Goal: Task Accomplishment & Management: Use online tool/utility

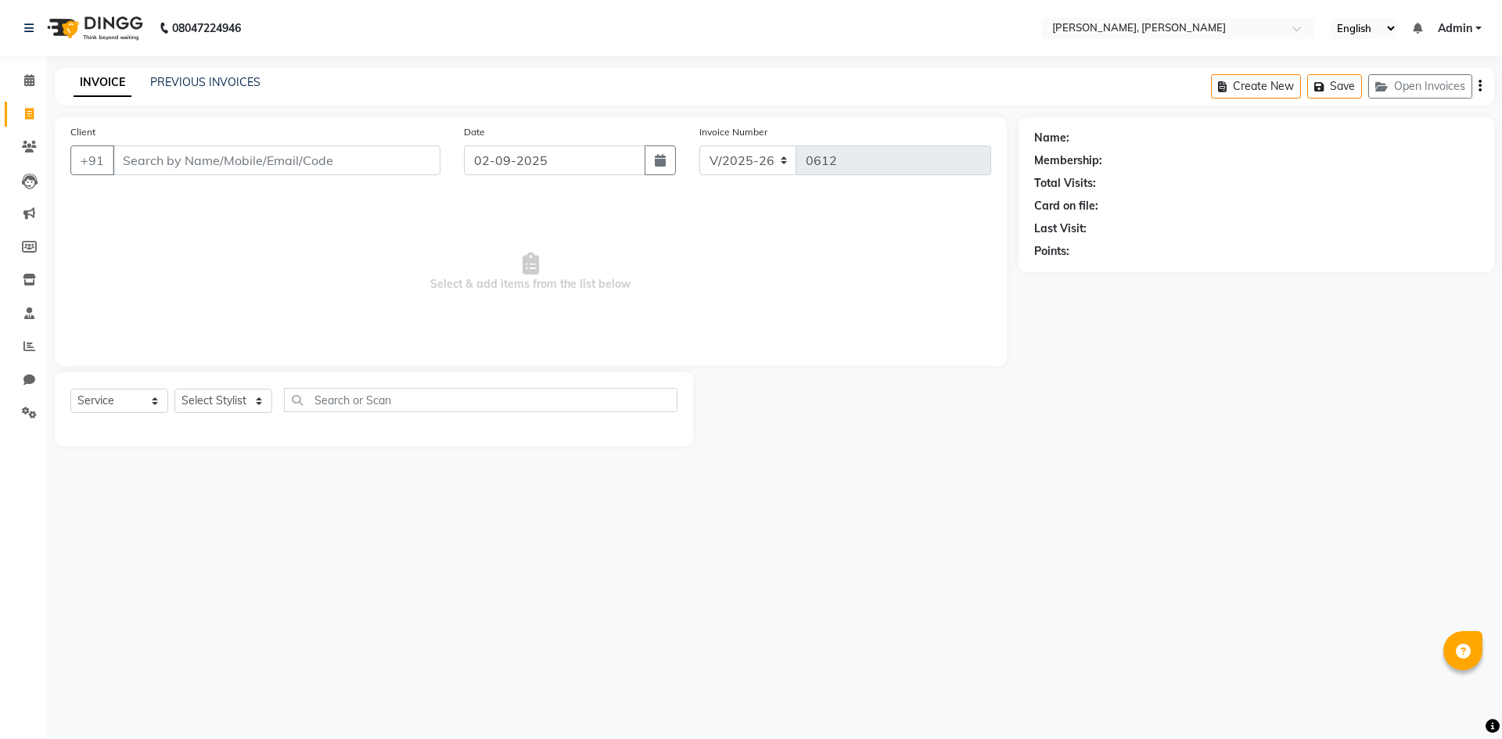
select select "5264"
select select "service"
click at [259, 398] on select "Select Stylist Alam NAil Along Aren Atoki [PERSON_NAME] [PERSON_NAME]" at bounding box center [224, 401] width 98 height 24
select select "62588"
click at [175, 389] on select "Select Stylist Alam NAil Along Aren Atoki [PERSON_NAME] [PERSON_NAME]" at bounding box center [224, 401] width 98 height 24
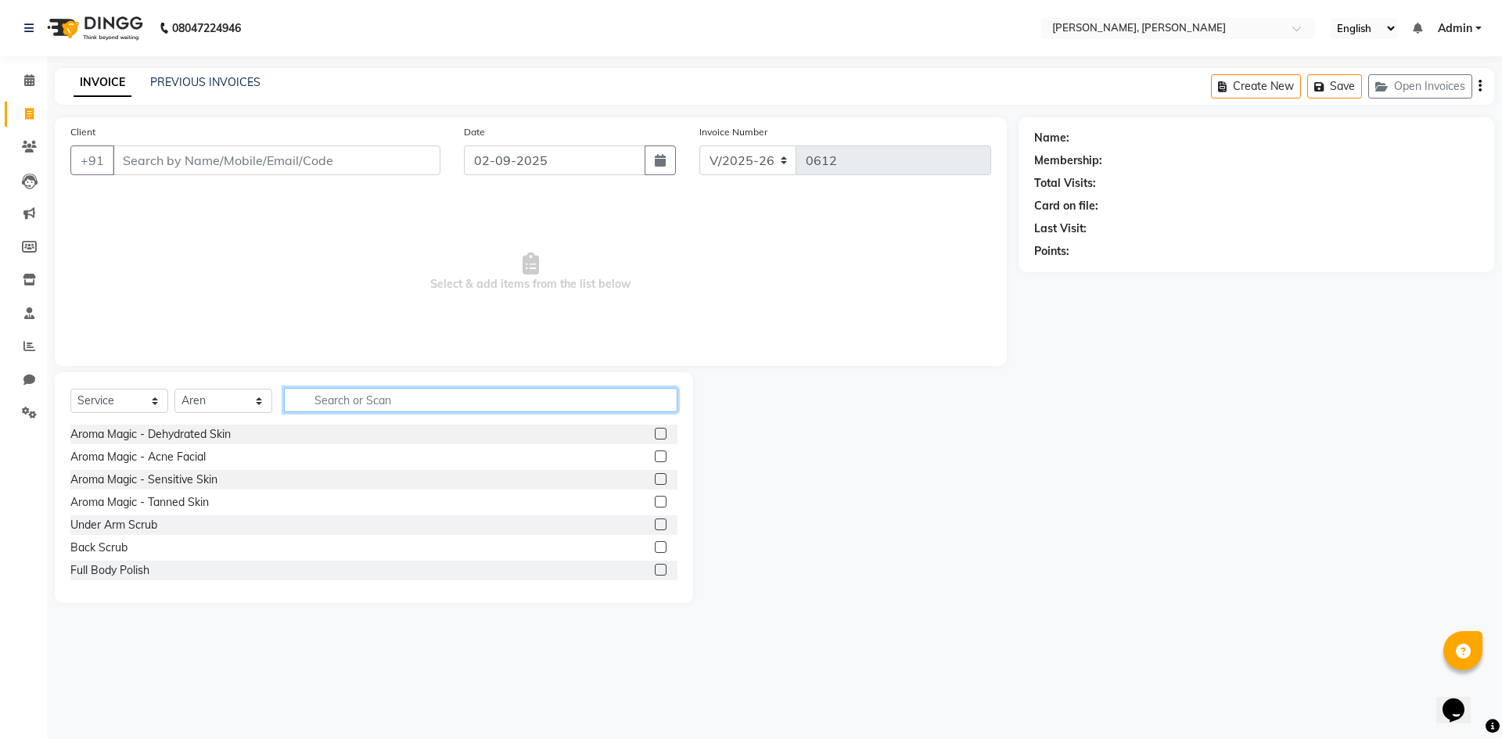
click at [367, 406] on input "text" at bounding box center [481, 400] width 394 height 24
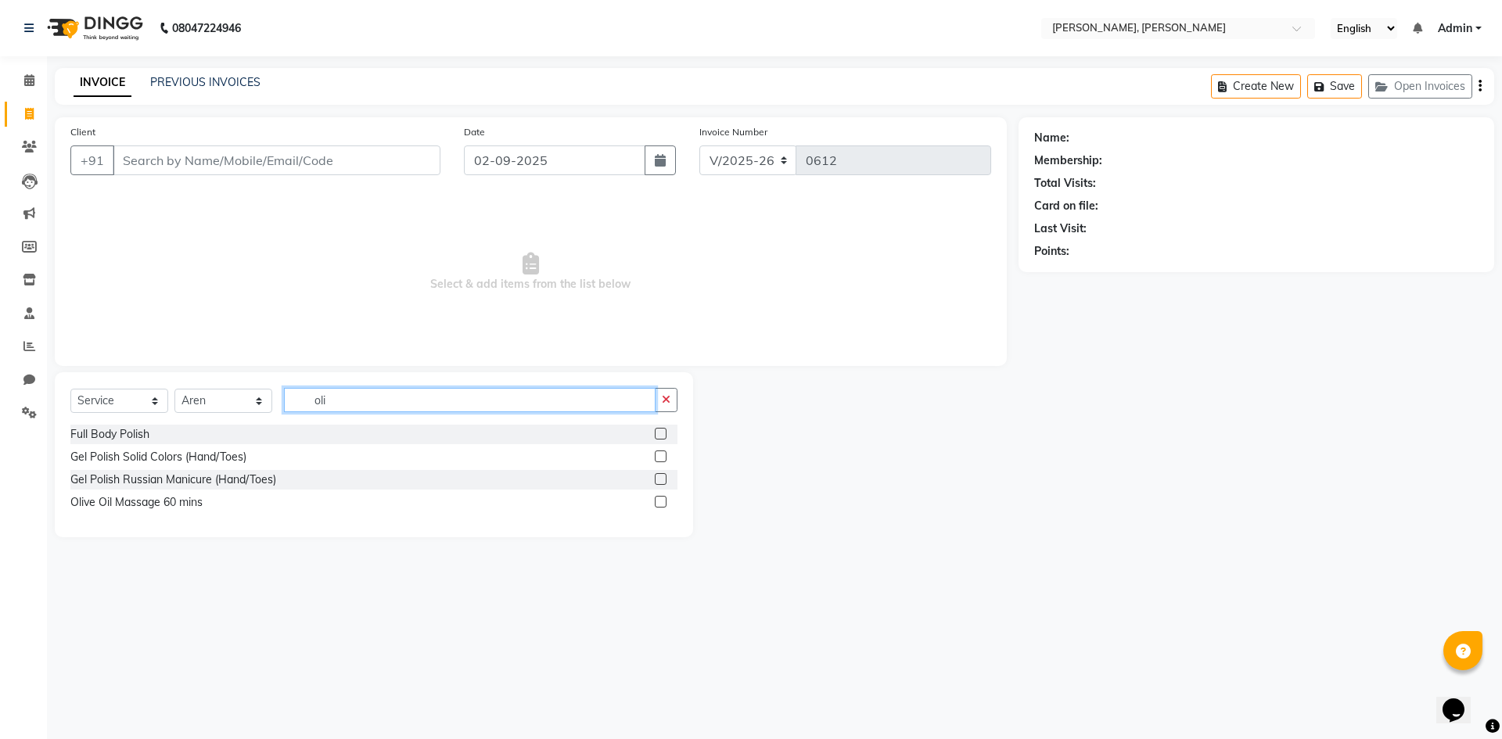
type input "oli"
click at [660, 499] on label at bounding box center [661, 502] width 12 height 12
click at [660, 499] on input "checkbox" at bounding box center [660, 503] width 10 height 10
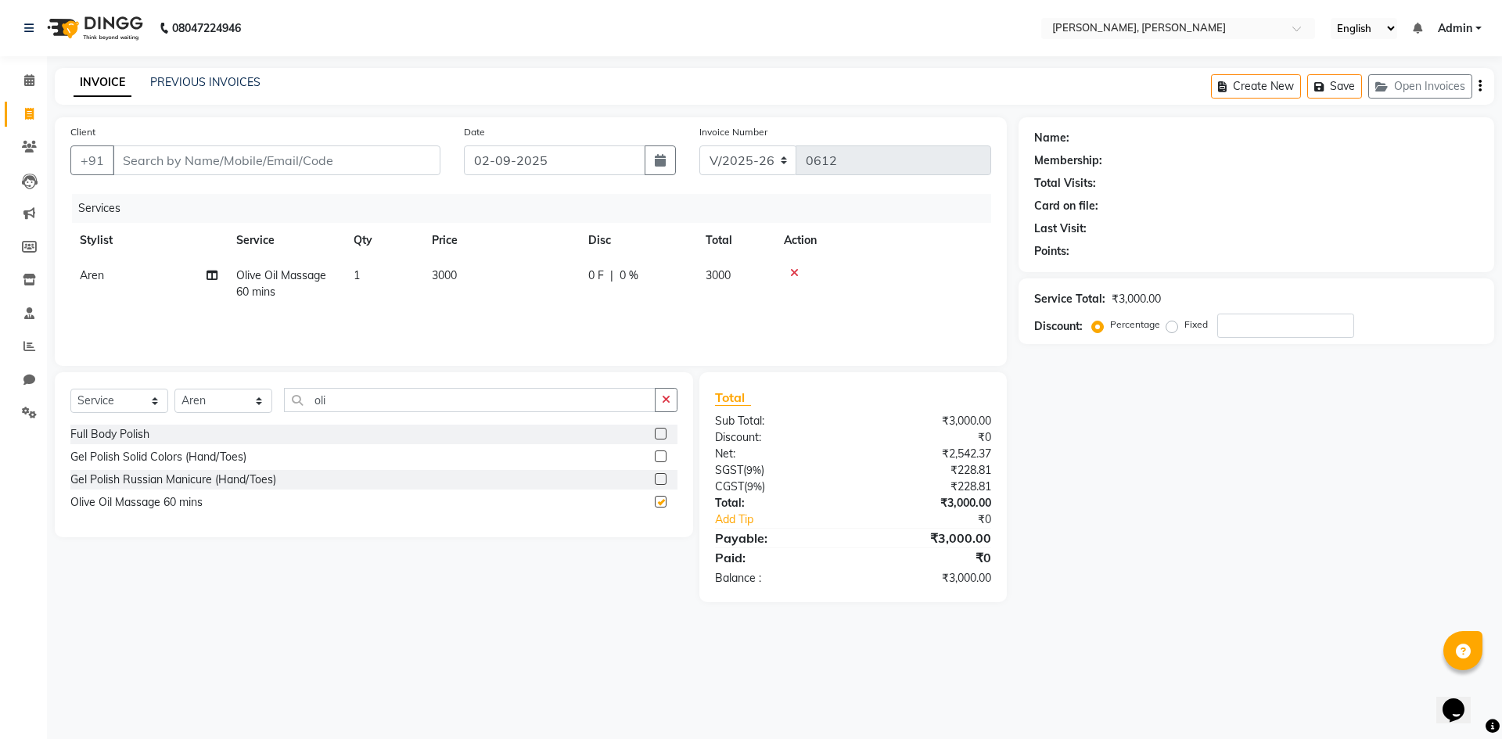
checkbox input "false"
click at [29, 78] on icon at bounding box center [29, 80] width 10 height 12
click at [31, 85] on icon at bounding box center [29, 80] width 10 height 12
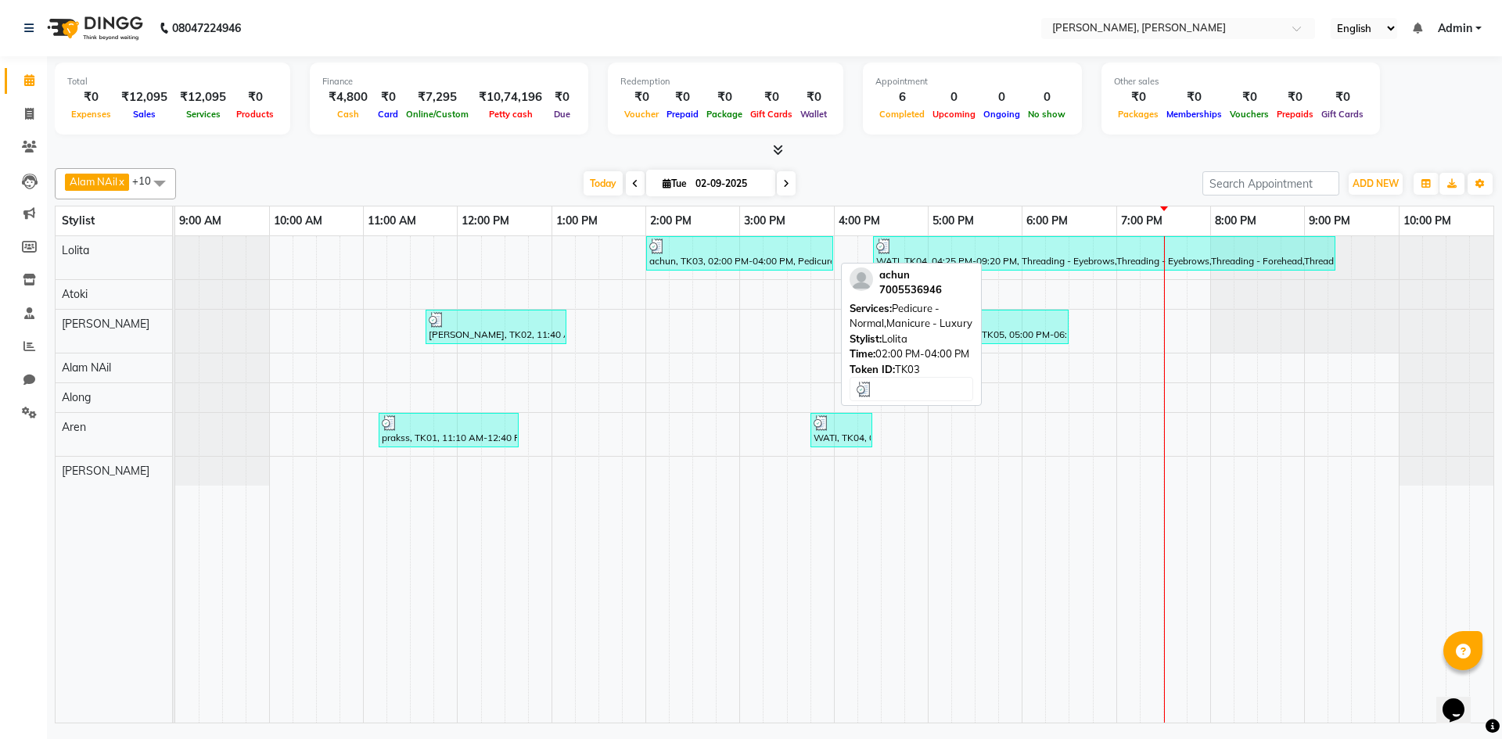
click at [734, 245] on div at bounding box center [739, 247] width 181 height 16
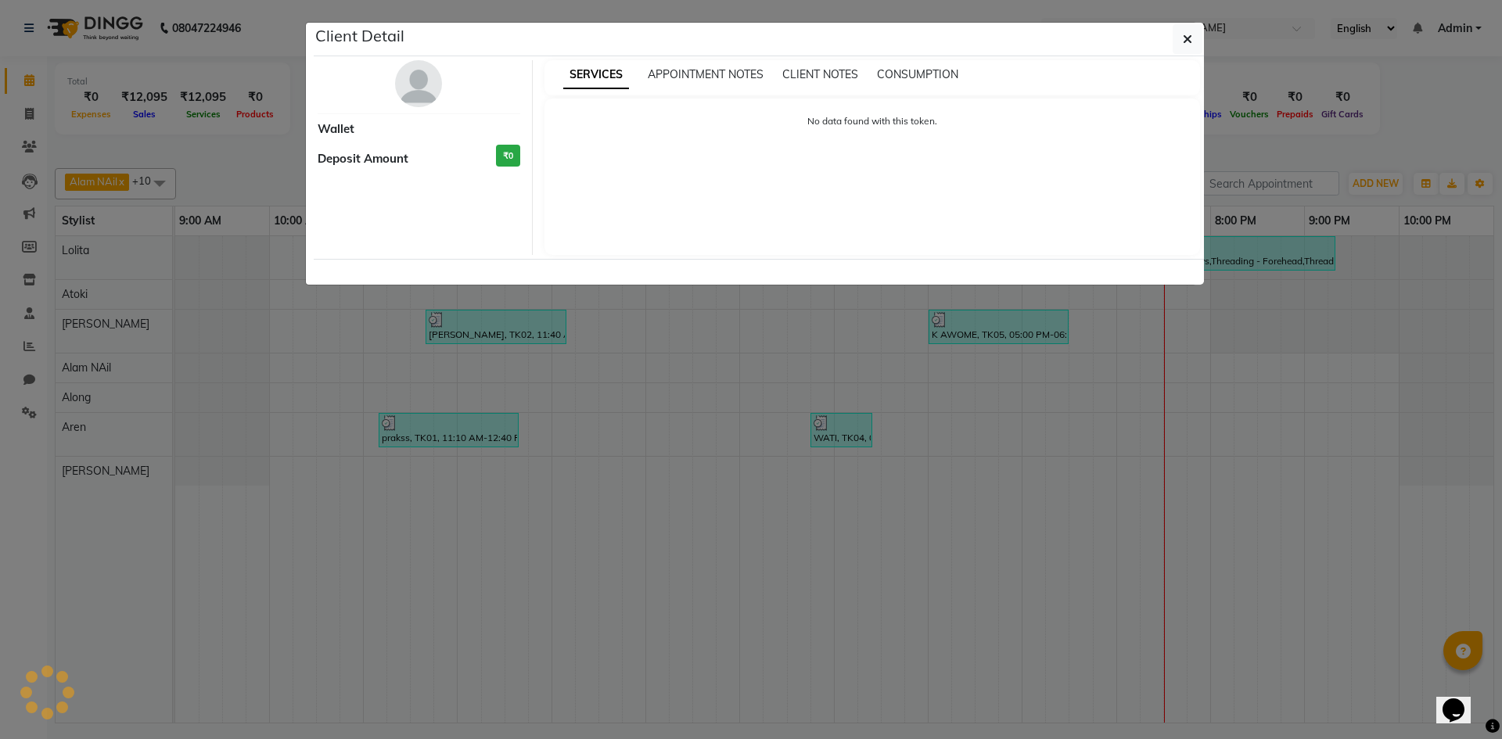
select select "3"
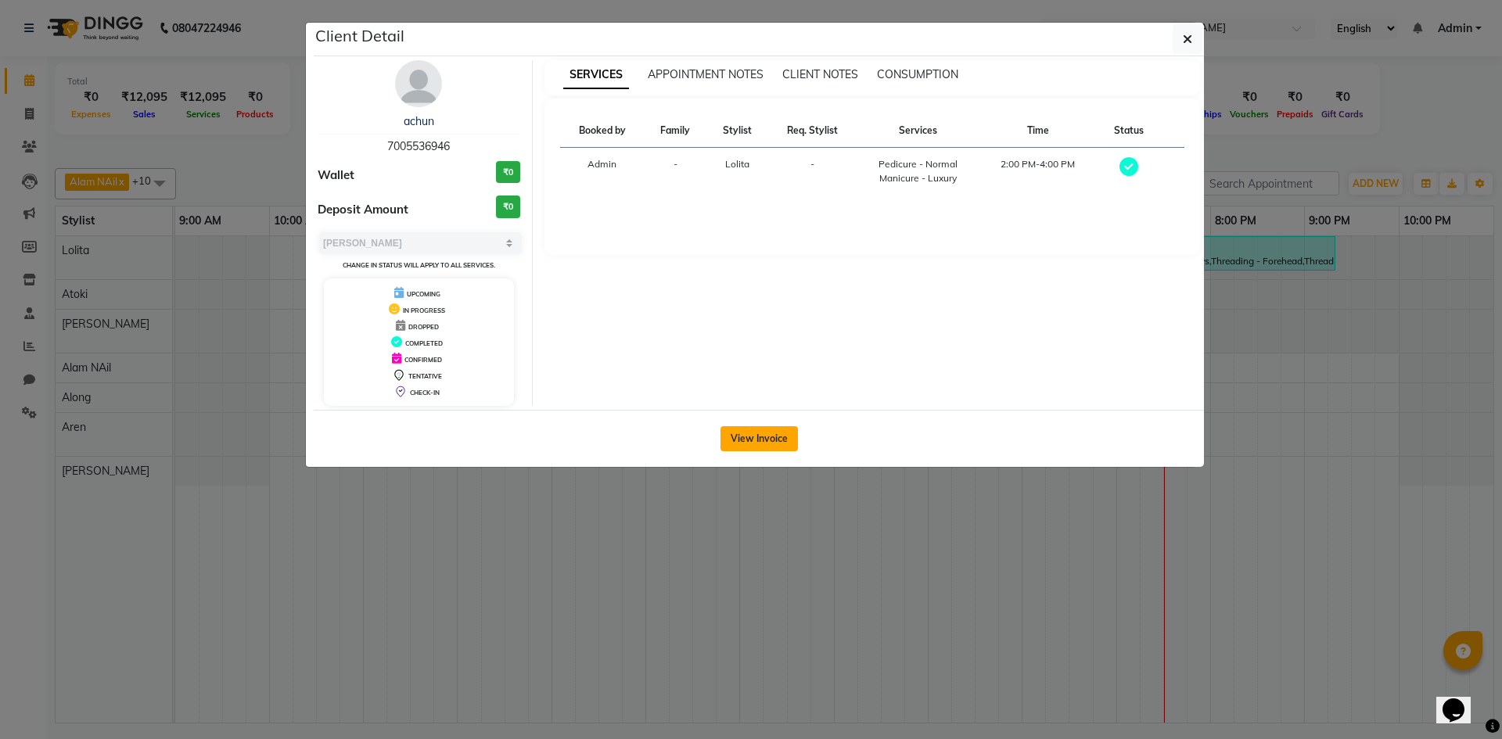
click at [786, 439] on button "View Invoice" at bounding box center [759, 438] width 77 height 25
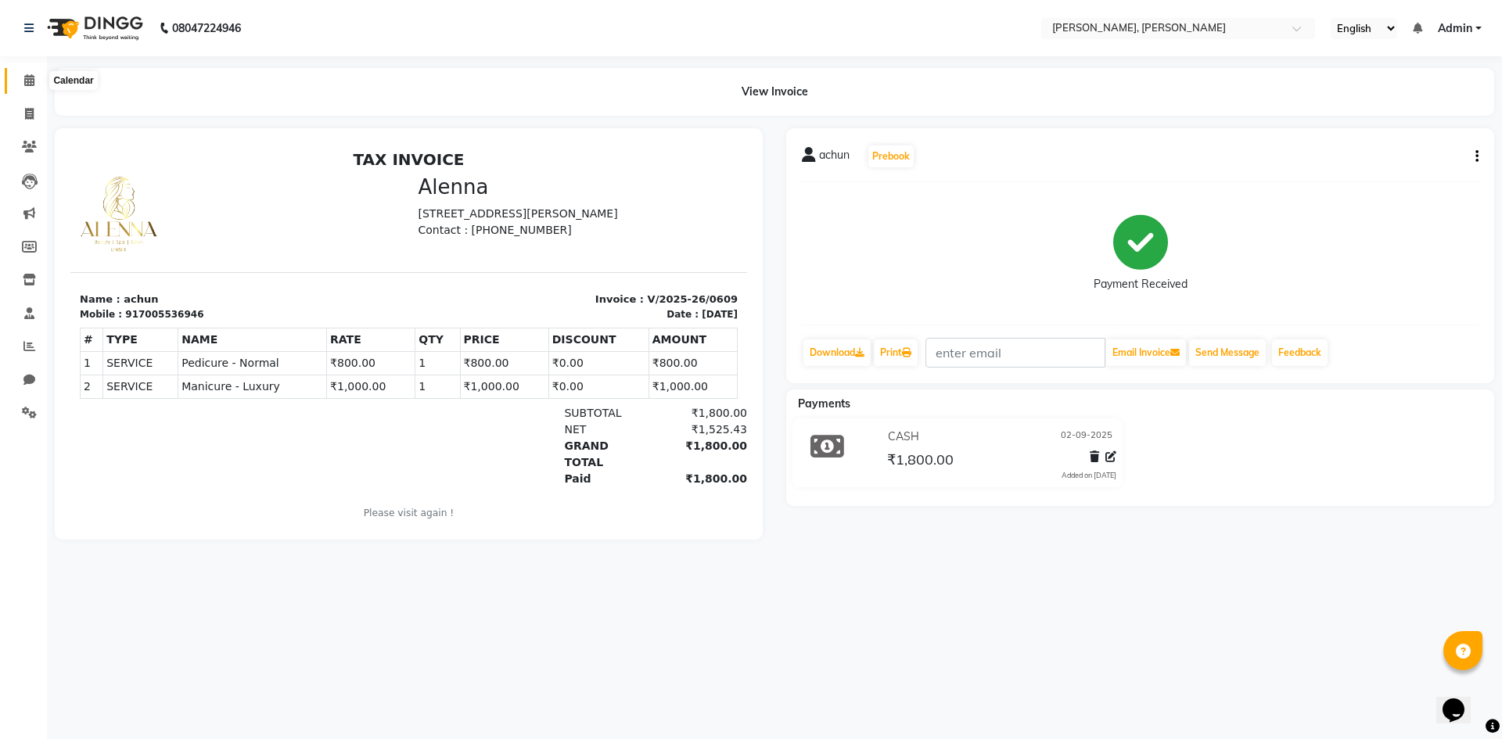
click at [23, 87] on span at bounding box center [29, 81] width 27 height 18
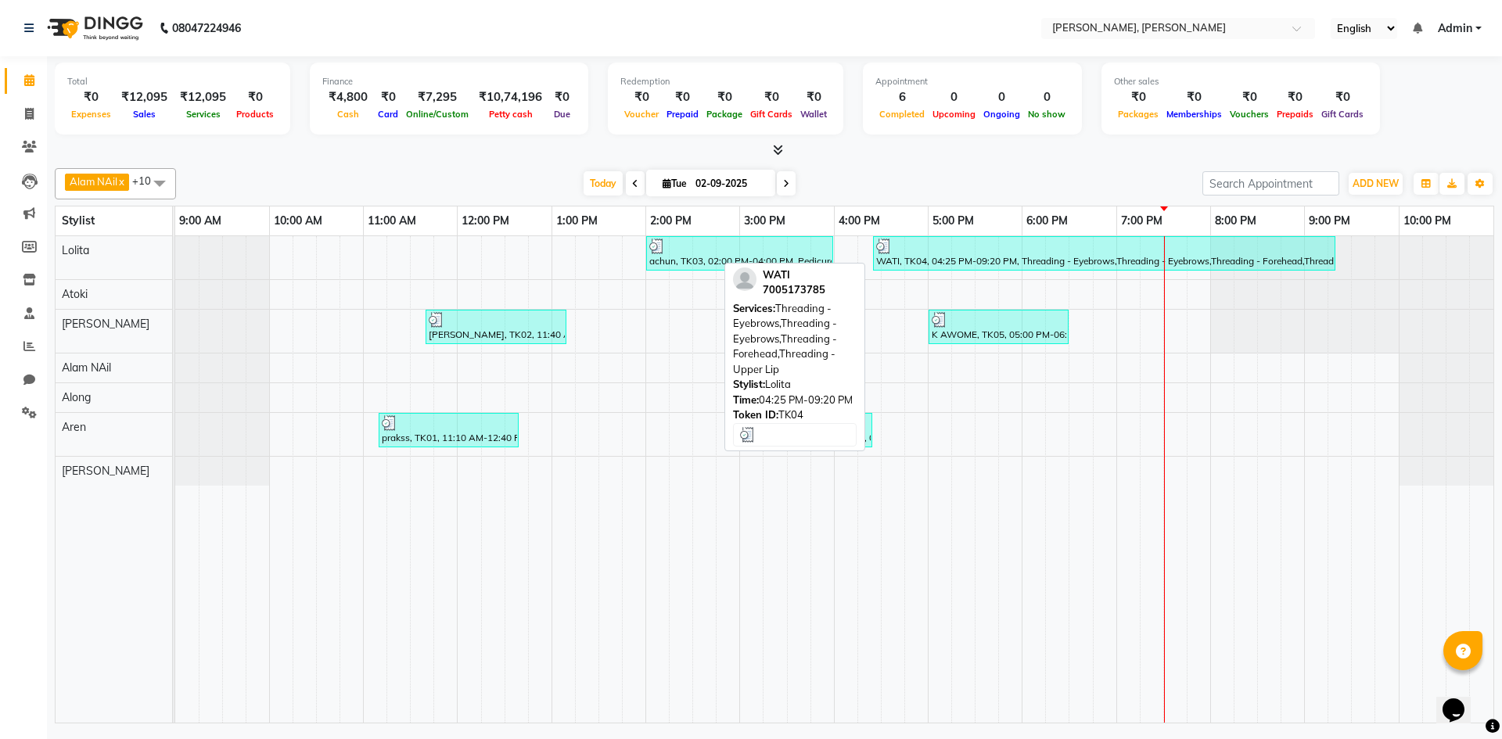
click at [1000, 260] on div "WATI, TK04, 04:25 PM-09:20 PM, Threading - Eyebrows,Threading - Eyebrows,Thread…" at bounding box center [1104, 254] width 459 height 30
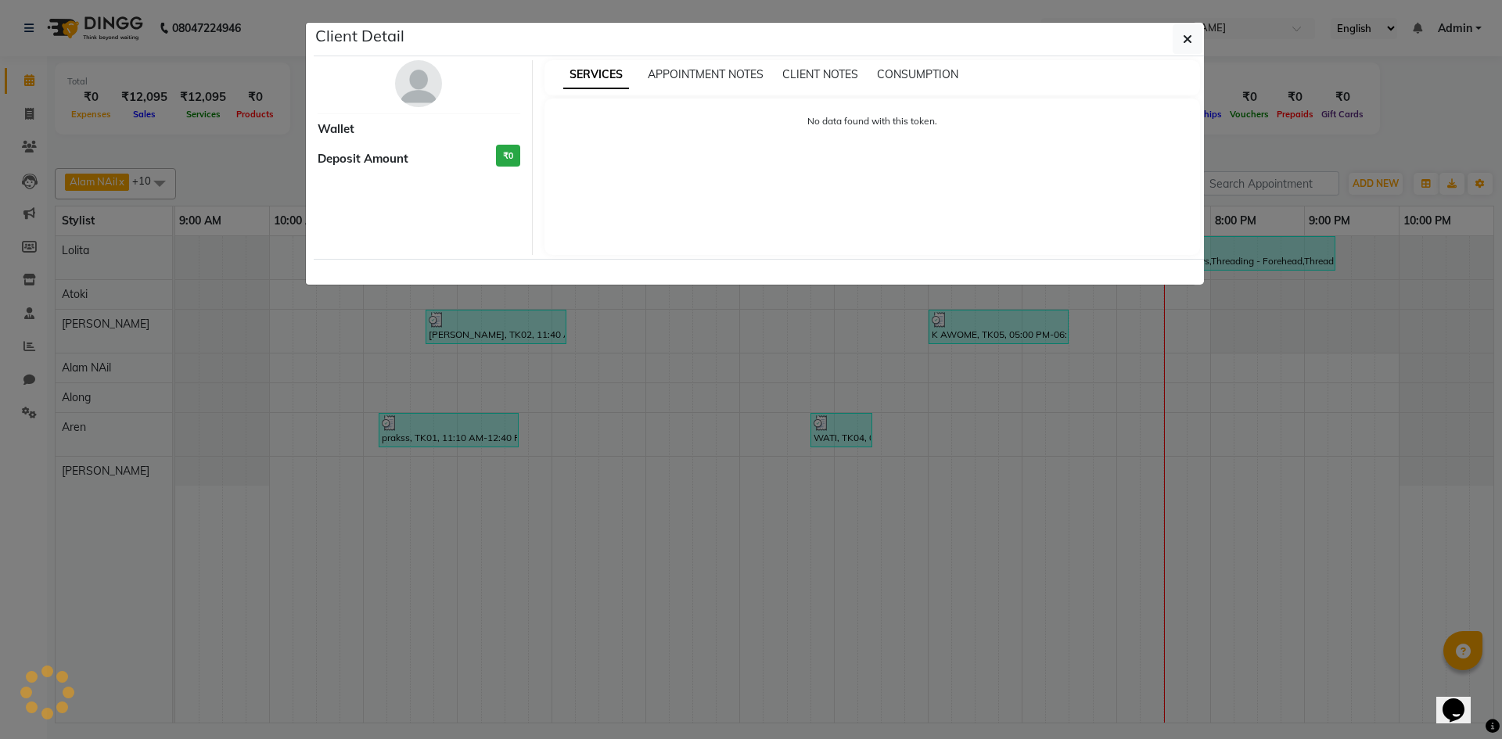
select select "3"
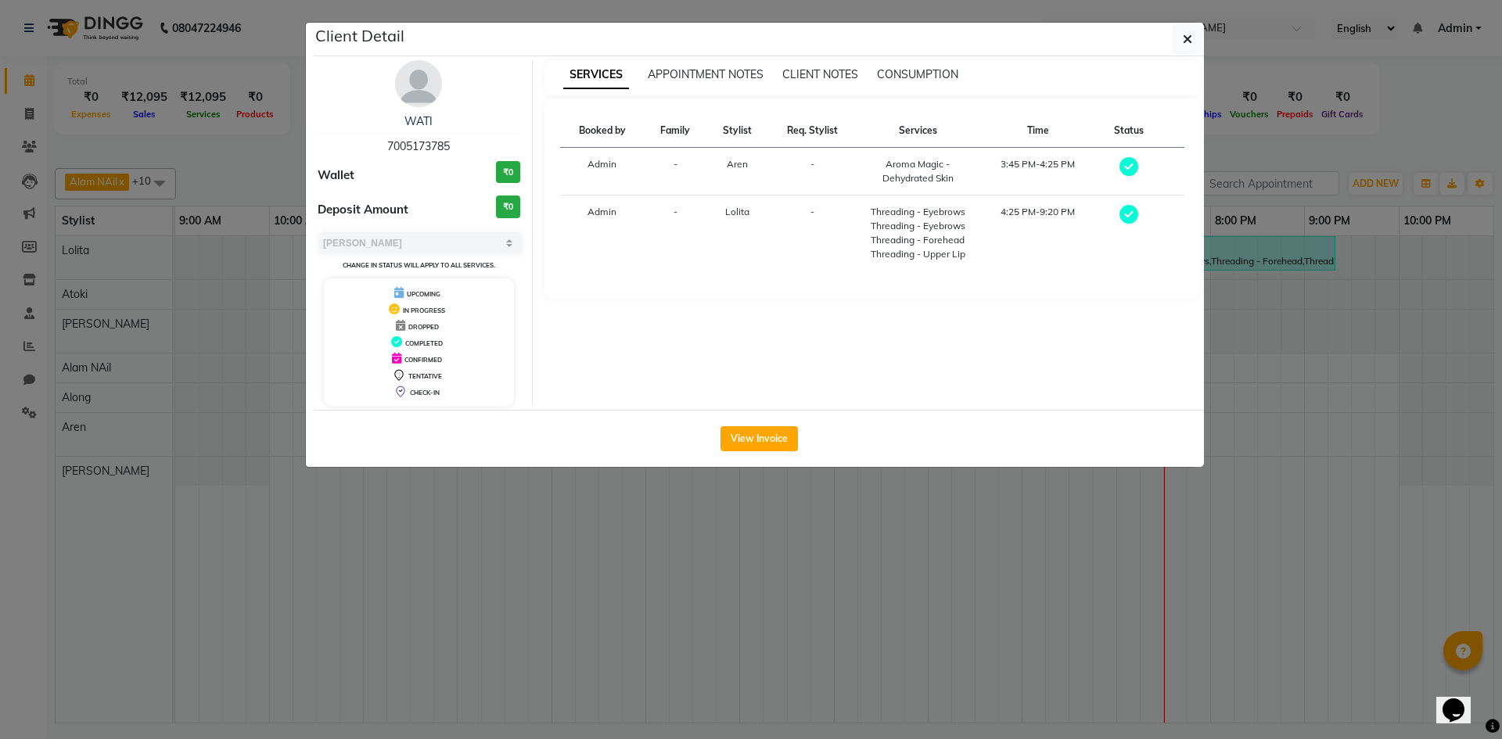
click at [781, 425] on div "View Invoice" at bounding box center [759, 438] width 890 height 57
click at [785, 426] on button "View Invoice" at bounding box center [759, 438] width 77 height 25
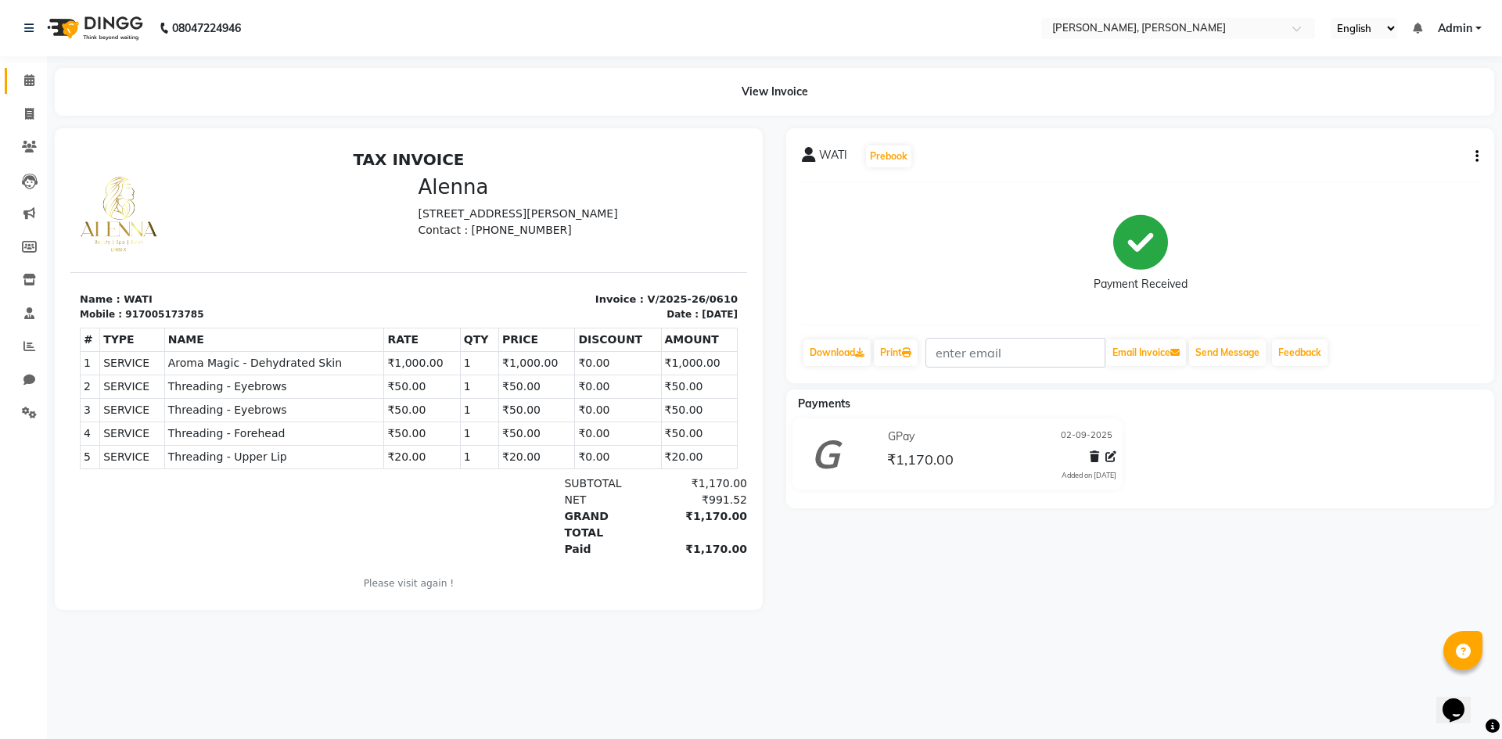
click at [36, 90] on link "Calendar" at bounding box center [24, 81] width 38 height 26
